Goal: Task Accomplishment & Management: Manage account settings

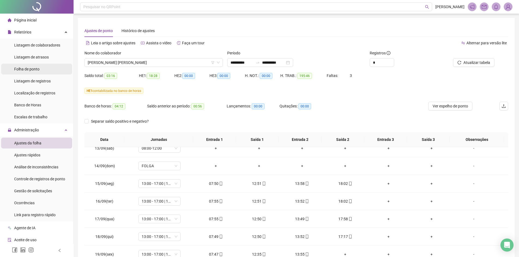
drag, startPoint x: 25, startPoint y: 21, endPoint x: 19, endPoint y: 69, distance: 48.1
drag, startPoint x: 19, startPoint y: 69, endPoint x: 4, endPoint y: 94, distance: 29.4
click at [4, 94] on li "Localização de registros" at bounding box center [36, 93] width 71 height 11
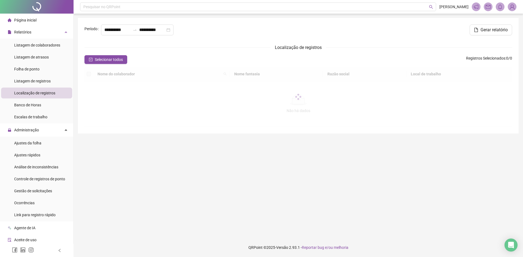
type input "**********"
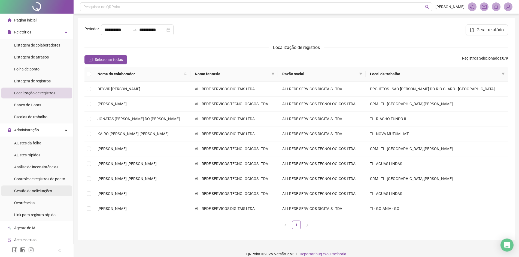
click at [46, 192] on span "Gestão de solicitações" at bounding box center [33, 191] width 38 height 4
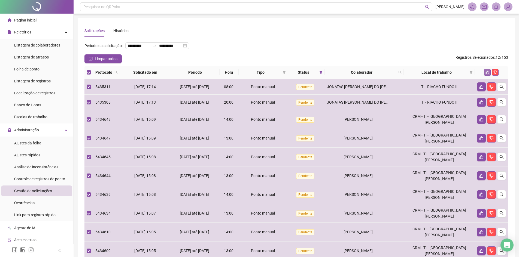
click at [487, 74] on icon "like" at bounding box center [487, 73] width 4 height 4
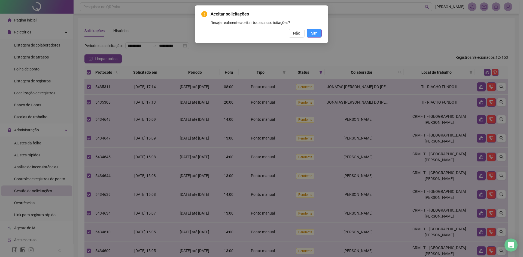
click at [313, 33] on span "Sim" at bounding box center [314, 33] width 6 height 6
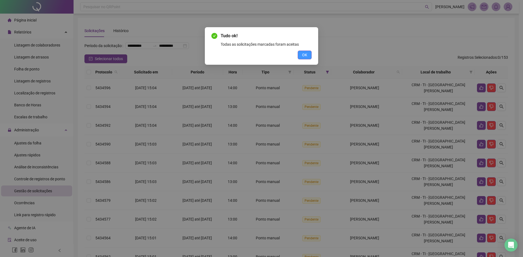
click at [307, 54] on span "OK" at bounding box center [304, 55] width 5 height 6
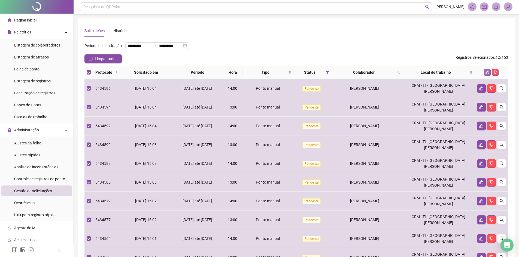
click at [485, 74] on icon "like" at bounding box center [487, 73] width 4 height 4
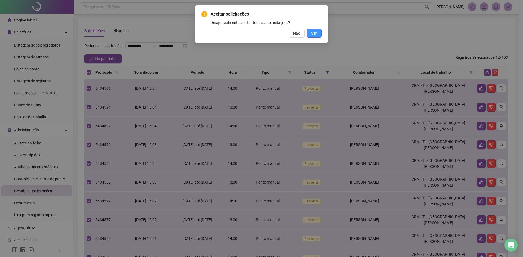
click at [314, 34] on span "Sim" at bounding box center [314, 33] width 6 height 6
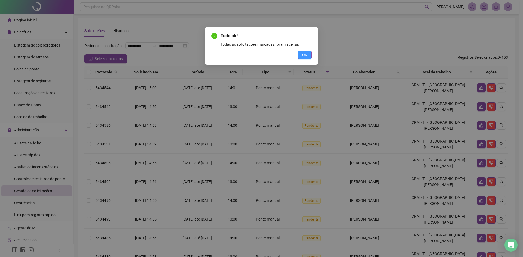
click at [301, 57] on button "OK" at bounding box center [305, 55] width 14 height 9
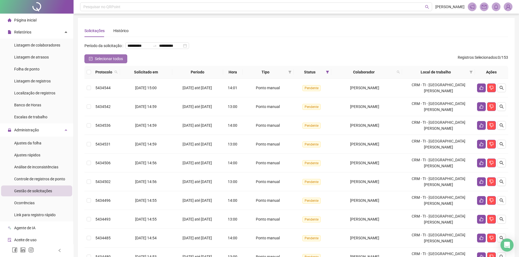
click at [101, 62] on span "Selecionar todos" at bounding box center [109, 59] width 28 height 6
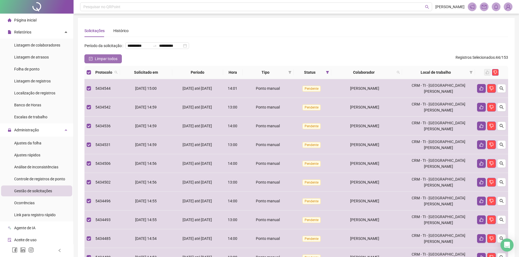
click at [91, 63] on button "Limpar todos" at bounding box center [102, 58] width 37 height 9
click at [487, 74] on icon "like" at bounding box center [487, 73] width 4 height 4
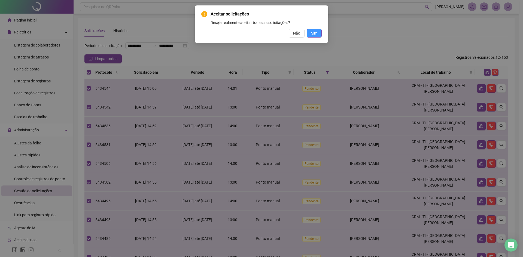
click at [312, 34] on span "Sim" at bounding box center [314, 33] width 6 height 6
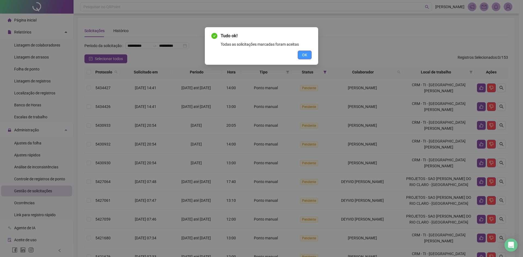
click at [307, 58] on button "OK" at bounding box center [305, 55] width 14 height 9
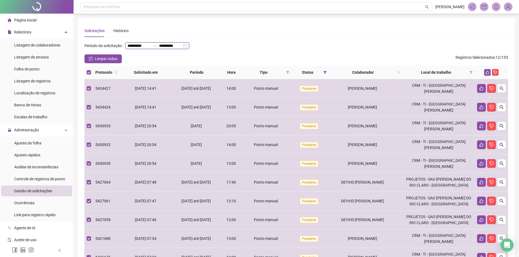
click at [127, 49] on input "**********" at bounding box center [138, 46] width 23 height 6
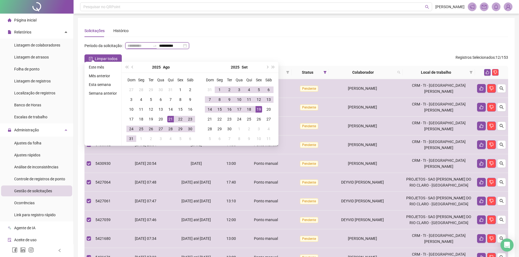
type input "**********"
click at [169, 121] on div "21" at bounding box center [170, 119] width 7 height 7
type input "**********"
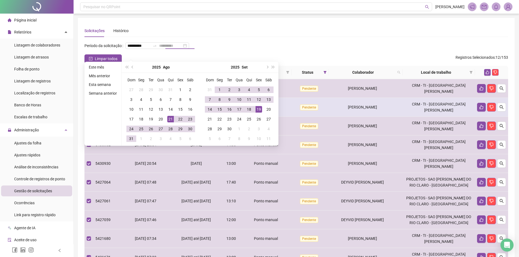
click at [257, 110] on div "19" at bounding box center [258, 109] width 7 height 7
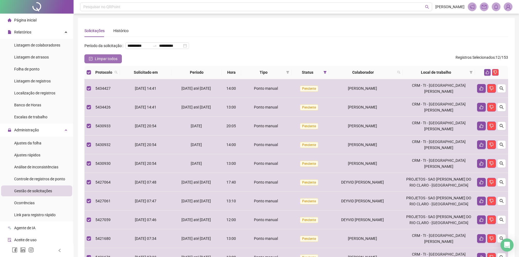
click at [110, 62] on span "Limpar todos" at bounding box center [106, 59] width 23 height 6
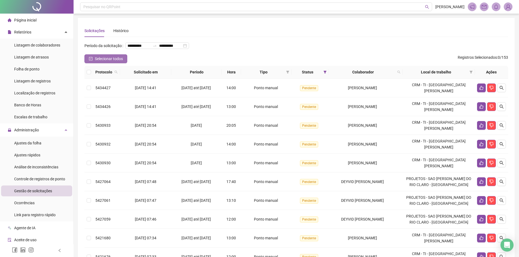
click at [110, 62] on span "Selecionar todos" at bounding box center [109, 59] width 28 height 6
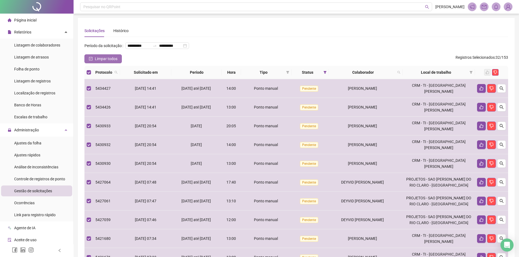
click at [90, 61] on icon "check-square" at bounding box center [91, 59] width 4 height 4
click at [485, 74] on icon "like" at bounding box center [487, 73] width 4 height 4
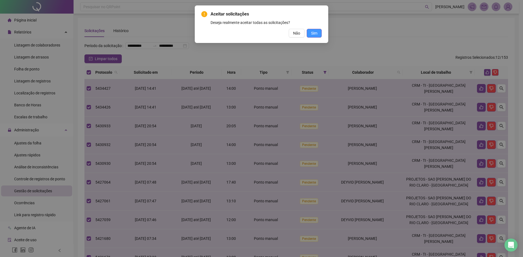
click at [319, 32] on button "Sim" at bounding box center [314, 33] width 15 height 9
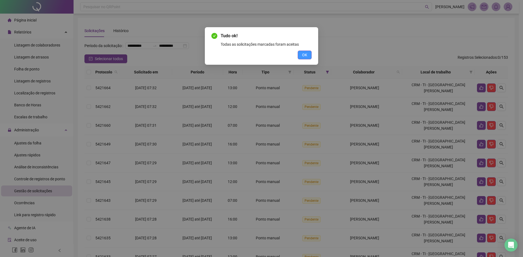
click at [308, 56] on button "OK" at bounding box center [305, 55] width 14 height 9
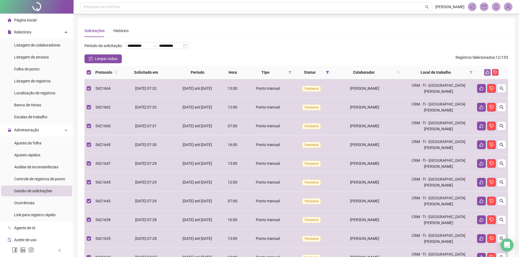
click at [485, 74] on icon "like" at bounding box center [487, 73] width 4 height 4
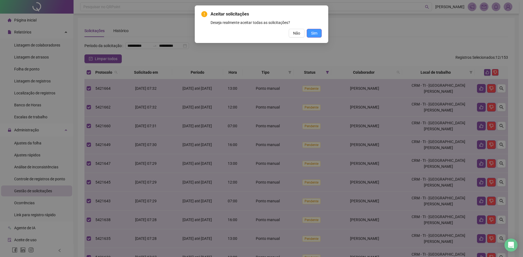
click at [313, 36] on span "Sim" at bounding box center [314, 33] width 6 height 6
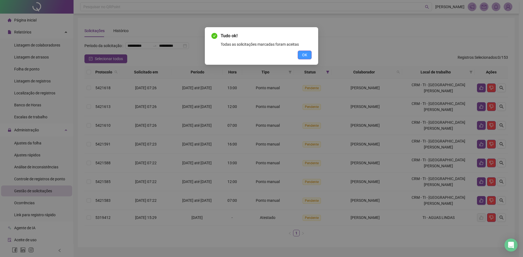
click at [303, 57] on span "OK" at bounding box center [304, 55] width 5 height 6
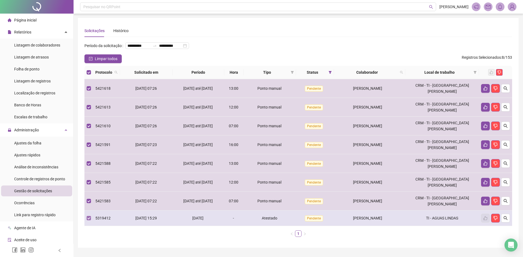
click at [90, 215] on label at bounding box center [89, 218] width 4 height 6
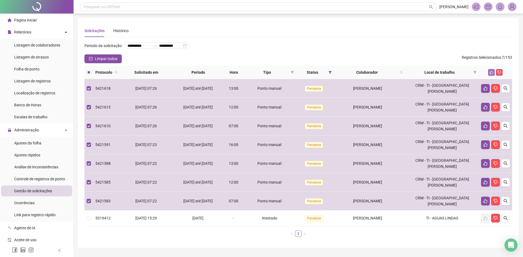
click at [490, 74] on icon "like" at bounding box center [491, 73] width 4 height 4
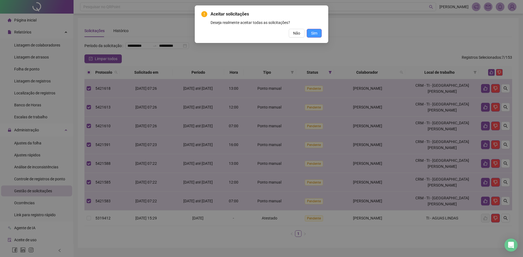
click at [314, 34] on span "Sim" at bounding box center [314, 33] width 6 height 6
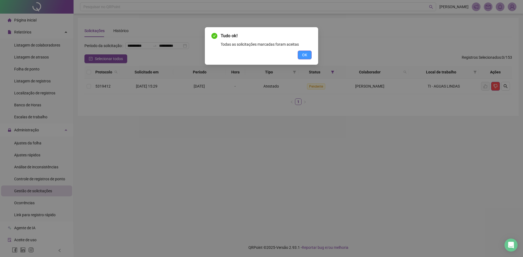
click at [299, 55] on button "OK" at bounding box center [305, 55] width 14 height 9
